Goal: Information Seeking & Learning: Learn about a topic

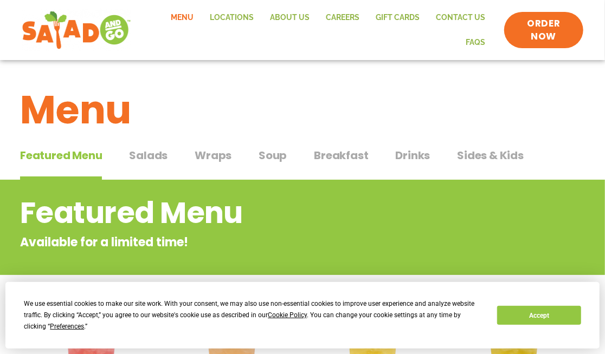
click at [145, 155] on span "Salads" at bounding box center [148, 155] width 38 height 16
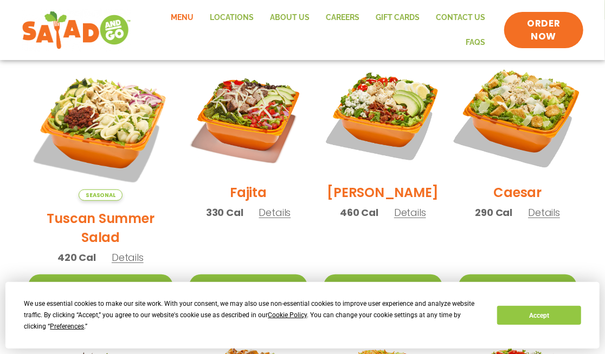
scroll to position [325, 0]
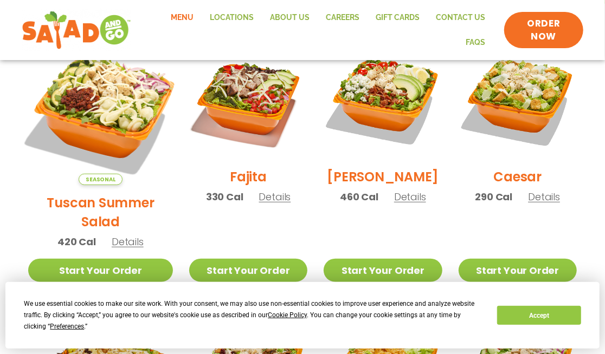
click at [94, 101] on img at bounding box center [101, 113] width 170 height 170
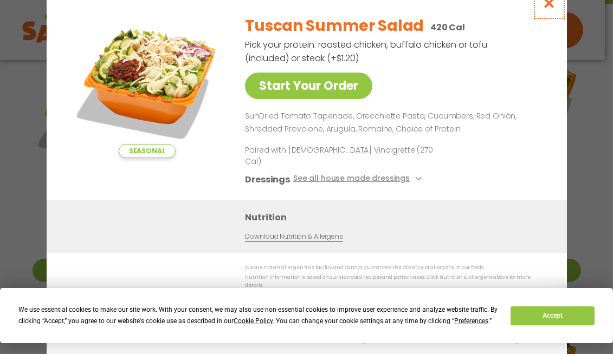
click at [551, 9] on icon "Close modal" at bounding box center [549, 2] width 14 height 11
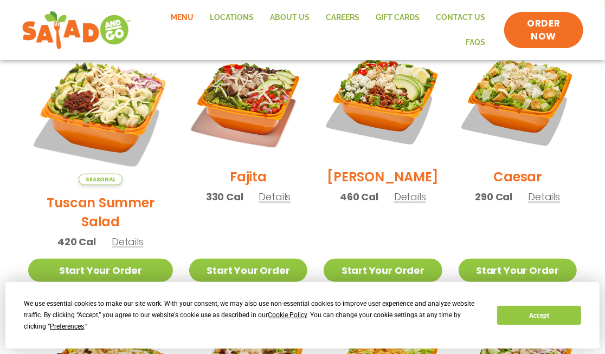
scroll to position [271, 0]
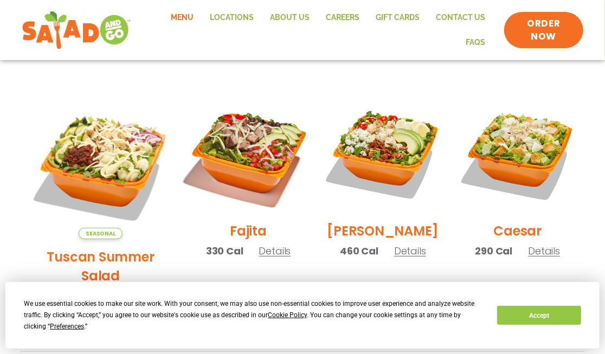
click at [210, 152] on img at bounding box center [248, 154] width 139 height 139
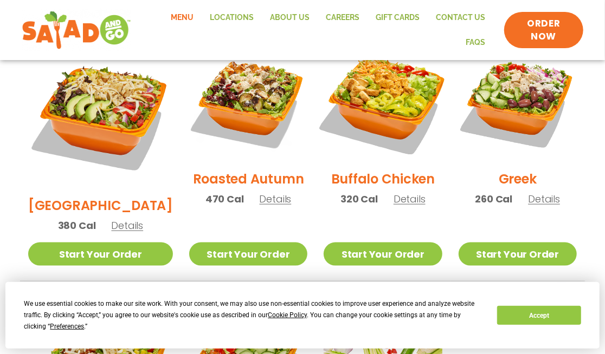
scroll to position [542, 0]
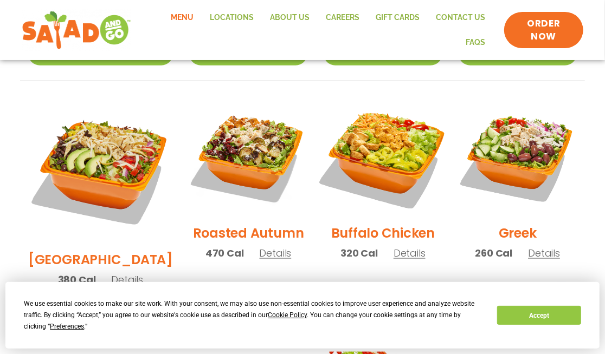
click at [376, 137] on img at bounding box center [382, 156] width 139 height 139
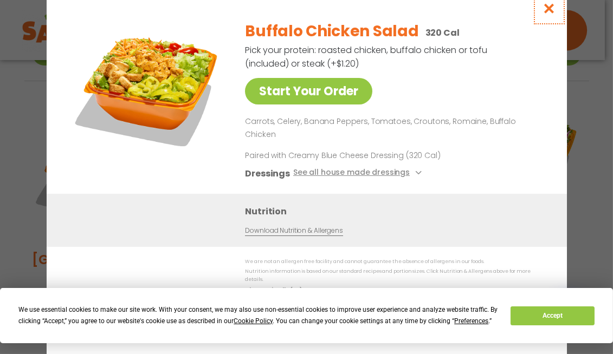
click at [551, 14] on icon "Close modal" at bounding box center [549, 8] width 14 height 11
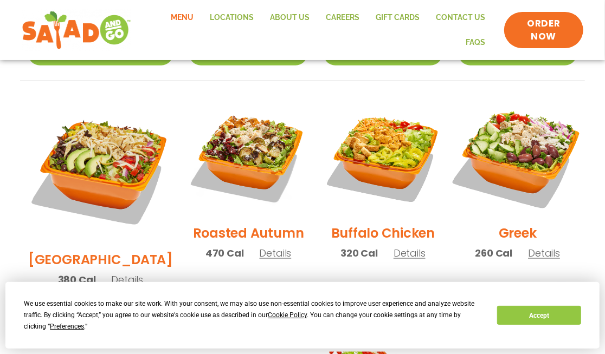
click at [518, 146] on img at bounding box center [517, 156] width 139 height 139
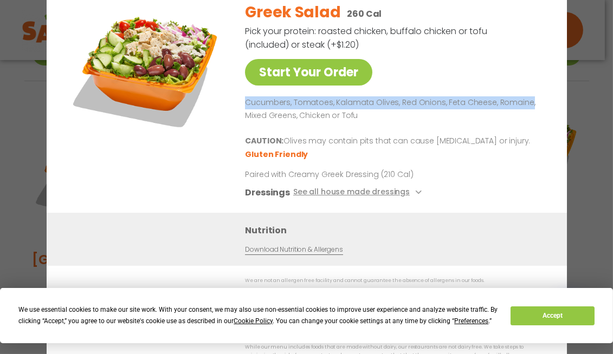
drag, startPoint x: 589, startPoint y: 95, endPoint x: 581, endPoint y: 63, distance: 33.0
click at [581, 63] on div "Start Your Order Greek Salad 260 Cal Pick your protein: roasted chicken, buffal…" at bounding box center [306, 177] width 613 height 354
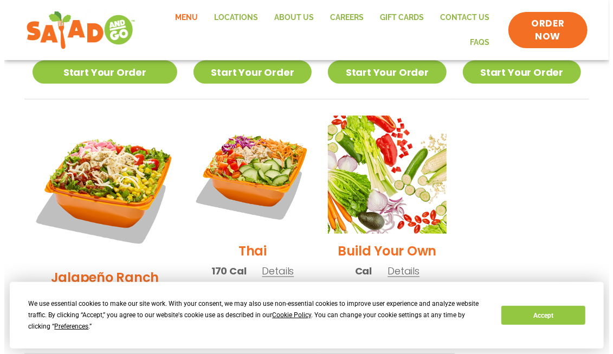
scroll to position [813, 0]
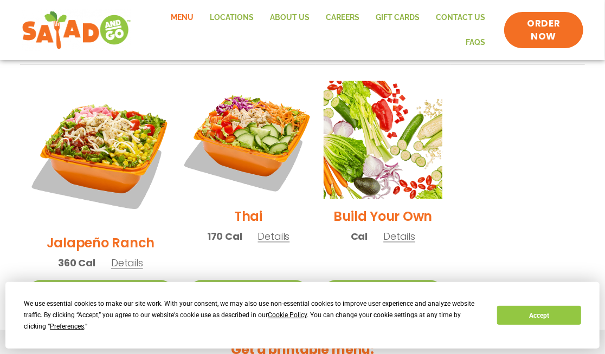
click at [237, 107] on img at bounding box center [248, 140] width 139 height 139
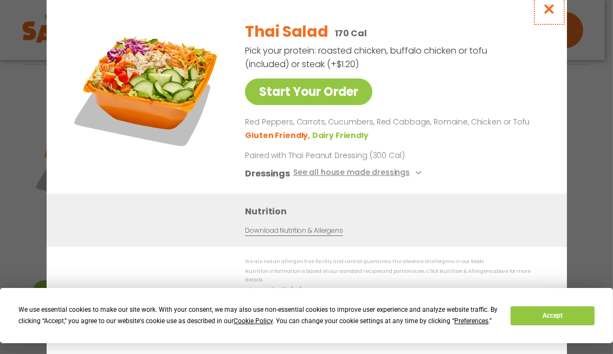
click at [548, 12] on icon "Close modal" at bounding box center [549, 8] width 14 height 11
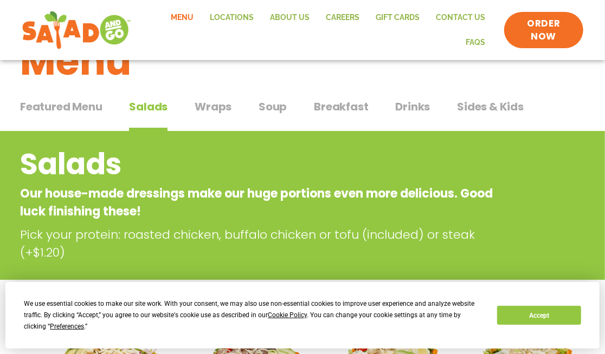
scroll to position [34, 0]
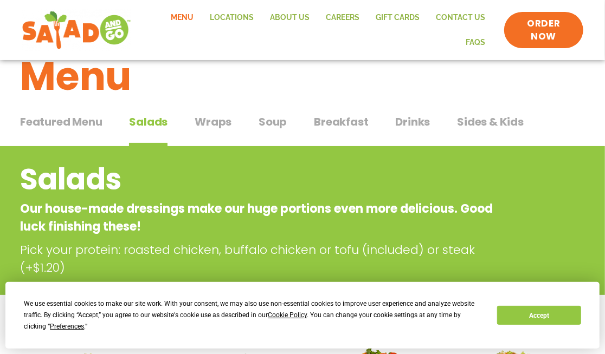
click at [329, 118] on span "Breakfast" at bounding box center [341, 122] width 54 height 16
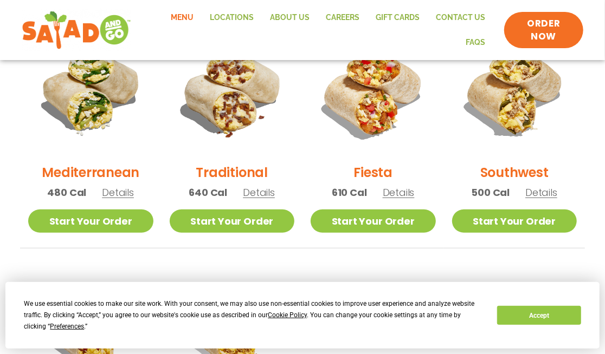
scroll to position [304, 0]
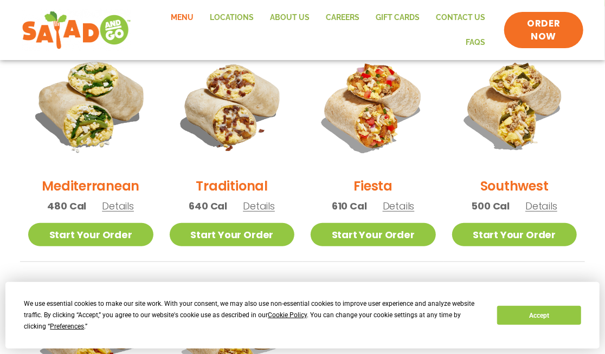
click at [84, 109] on img at bounding box center [90, 106] width 147 height 147
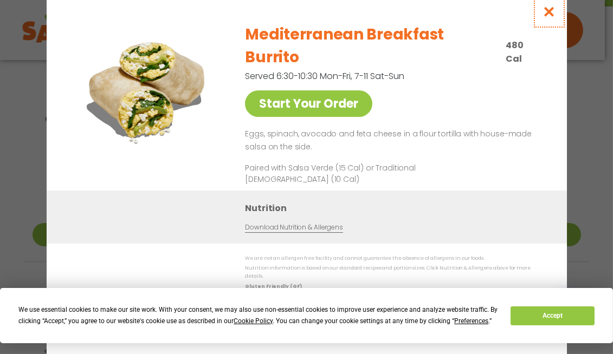
click at [549, 17] on icon "Close modal" at bounding box center [549, 11] width 14 height 11
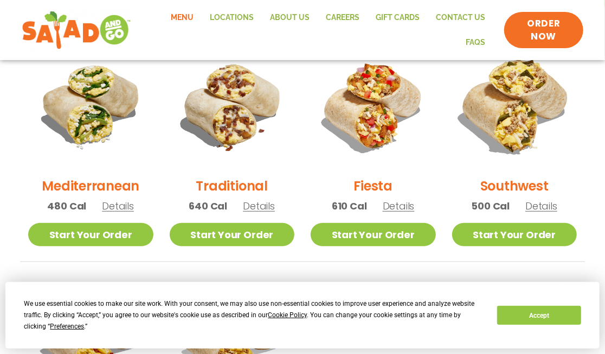
click at [507, 113] on img at bounding box center [513, 106] width 147 height 147
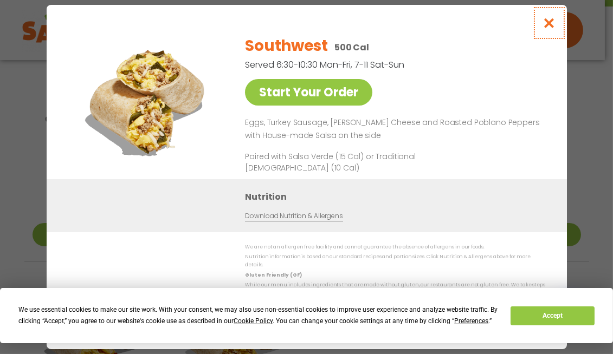
click at [548, 29] on icon "Close modal" at bounding box center [549, 22] width 14 height 11
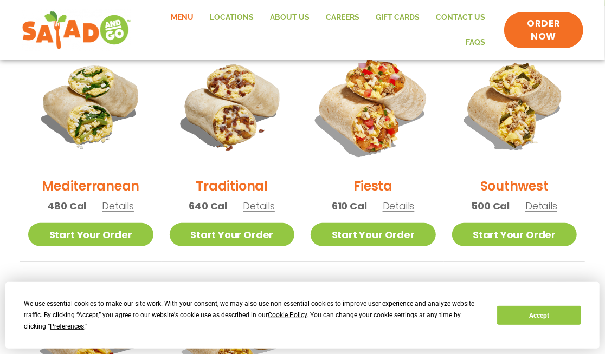
click at [368, 119] on img at bounding box center [373, 106] width 147 height 147
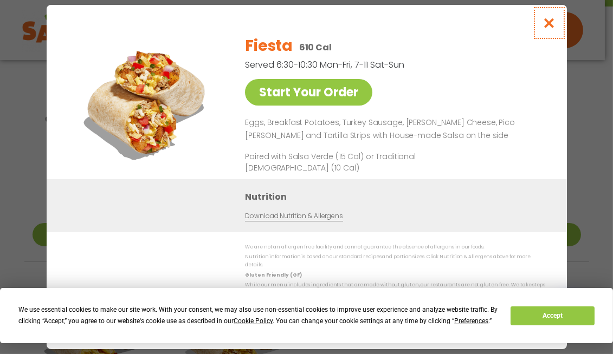
click at [546, 24] on icon "Close modal" at bounding box center [549, 22] width 14 height 11
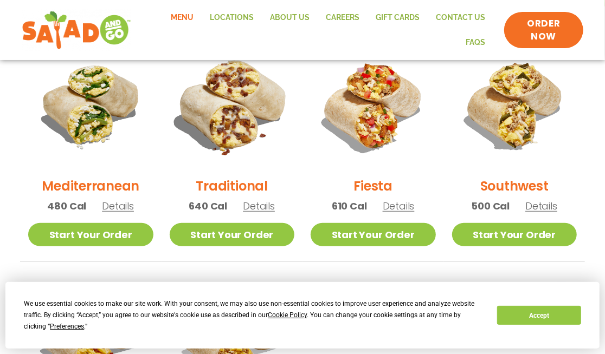
click at [238, 105] on img at bounding box center [231, 106] width 147 height 147
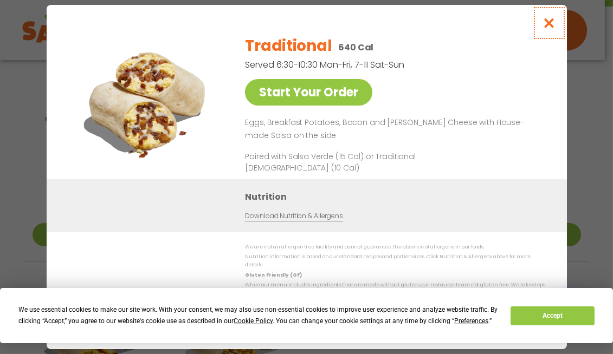
click at [551, 25] on icon "Close modal" at bounding box center [549, 22] width 14 height 11
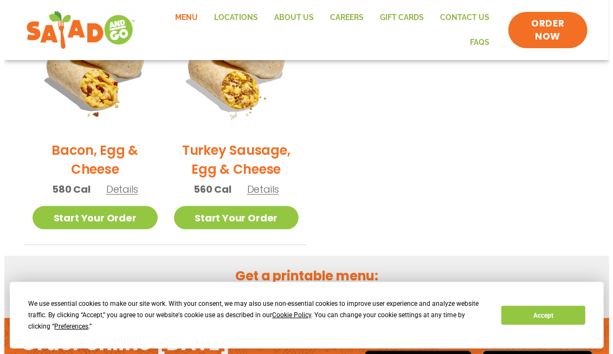
scroll to position [521, 0]
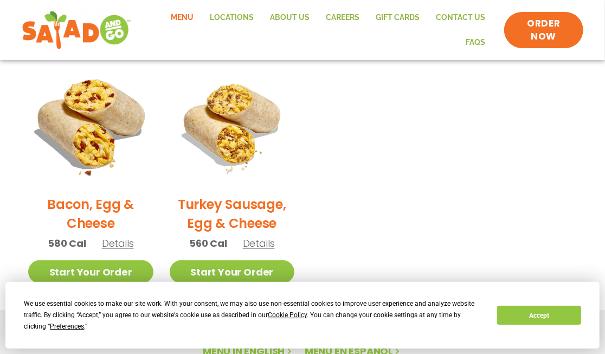
click at [87, 135] on img at bounding box center [90, 124] width 147 height 147
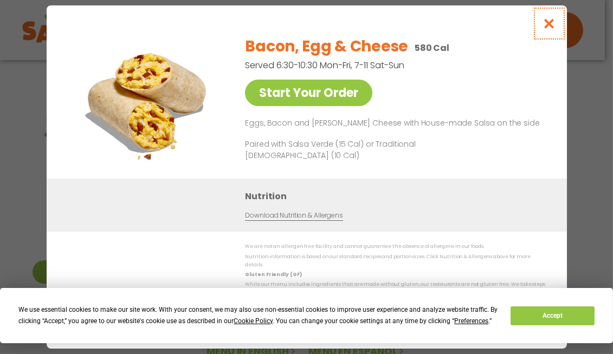
click at [549, 27] on icon "Close modal" at bounding box center [549, 23] width 14 height 11
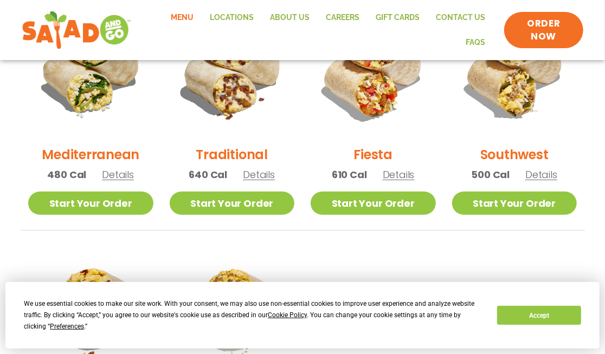
scroll to position [303, 0]
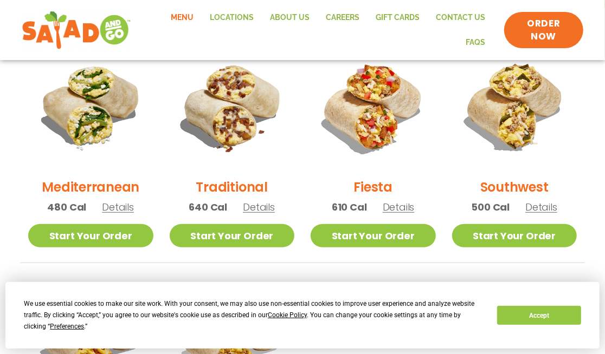
click at [238, 113] on img at bounding box center [232, 106] width 125 height 125
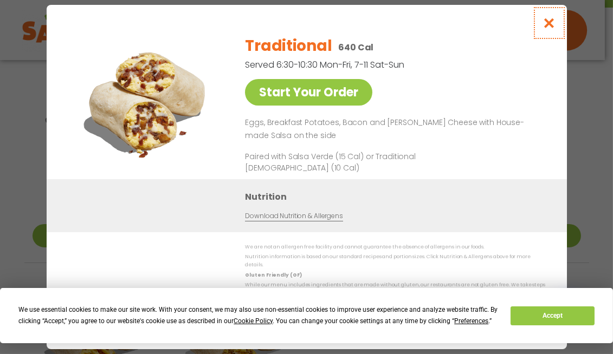
click at [547, 24] on icon "Close modal" at bounding box center [549, 22] width 14 height 11
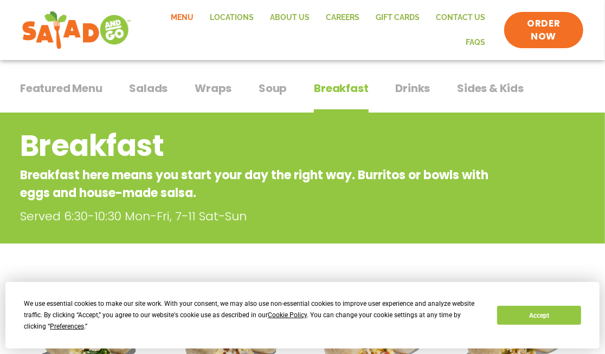
scroll to position [33, 0]
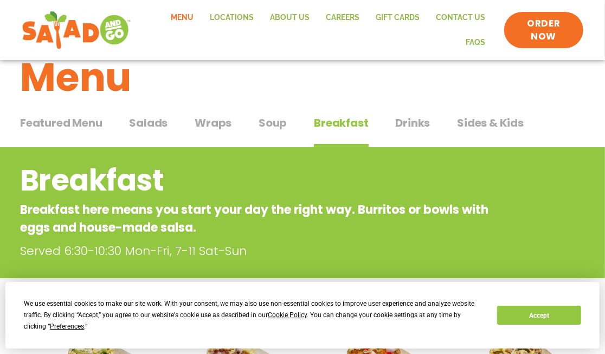
click at [408, 123] on span "Drinks" at bounding box center [412, 123] width 35 height 16
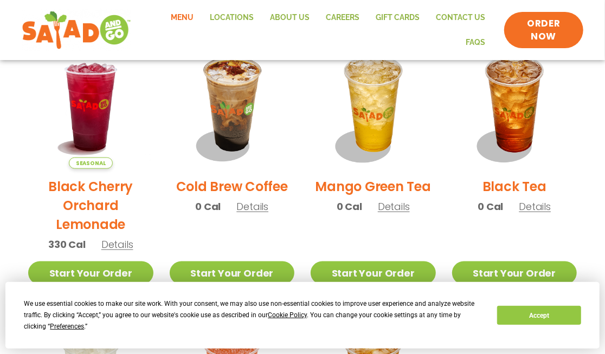
scroll to position [574, 0]
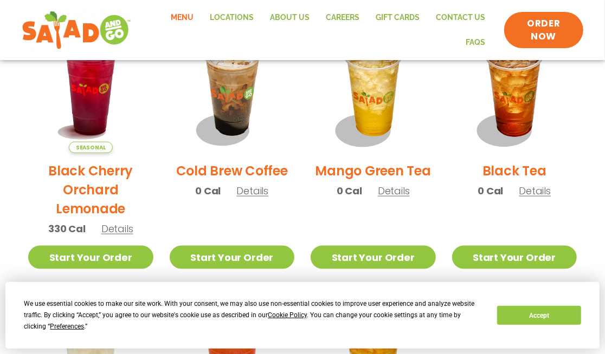
click at [229, 119] on img at bounding box center [232, 91] width 125 height 125
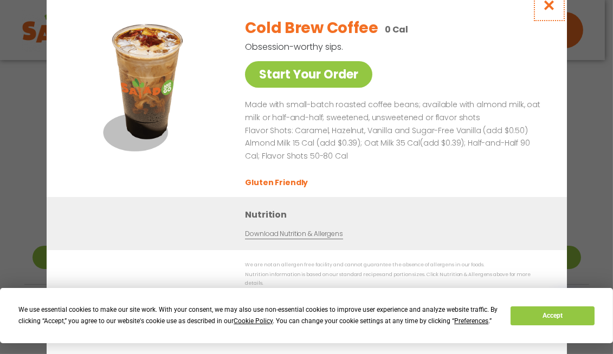
click at [548, 9] on icon "Close modal" at bounding box center [549, 4] width 14 height 11
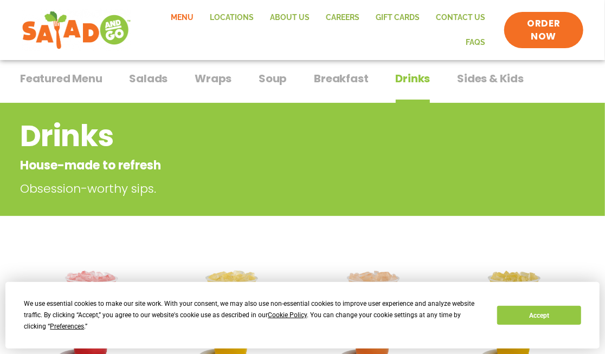
scroll to position [0, 0]
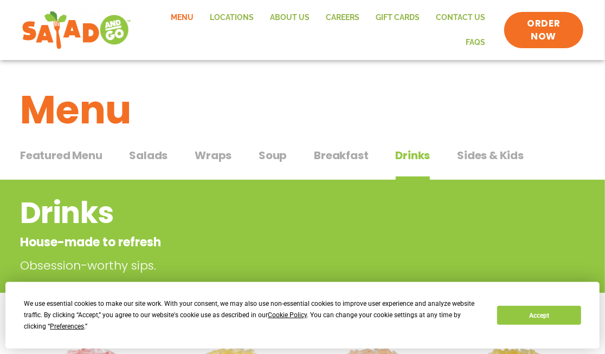
click at [272, 157] on span "Soup" at bounding box center [272, 155] width 28 height 16
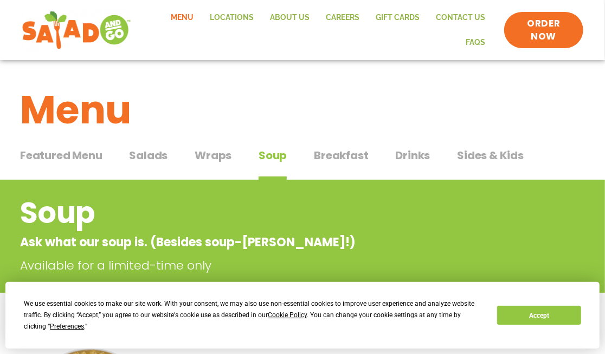
click at [213, 154] on span "Wraps" at bounding box center [212, 155] width 37 height 16
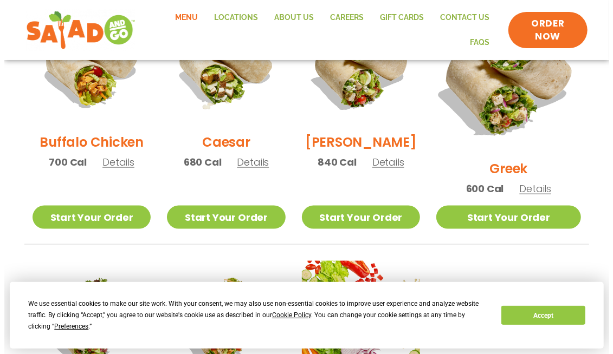
scroll to position [542, 0]
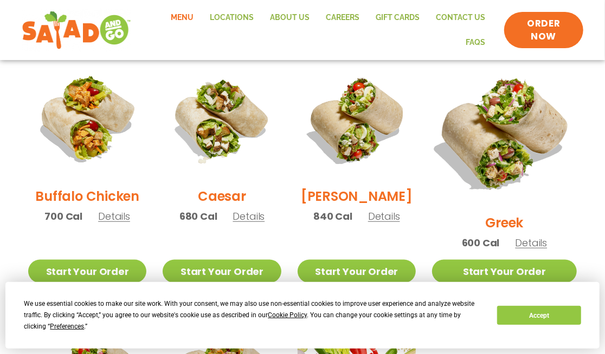
click at [516, 123] on img at bounding box center [504, 133] width 170 height 170
